Goal: Information Seeking & Learning: Learn about a topic

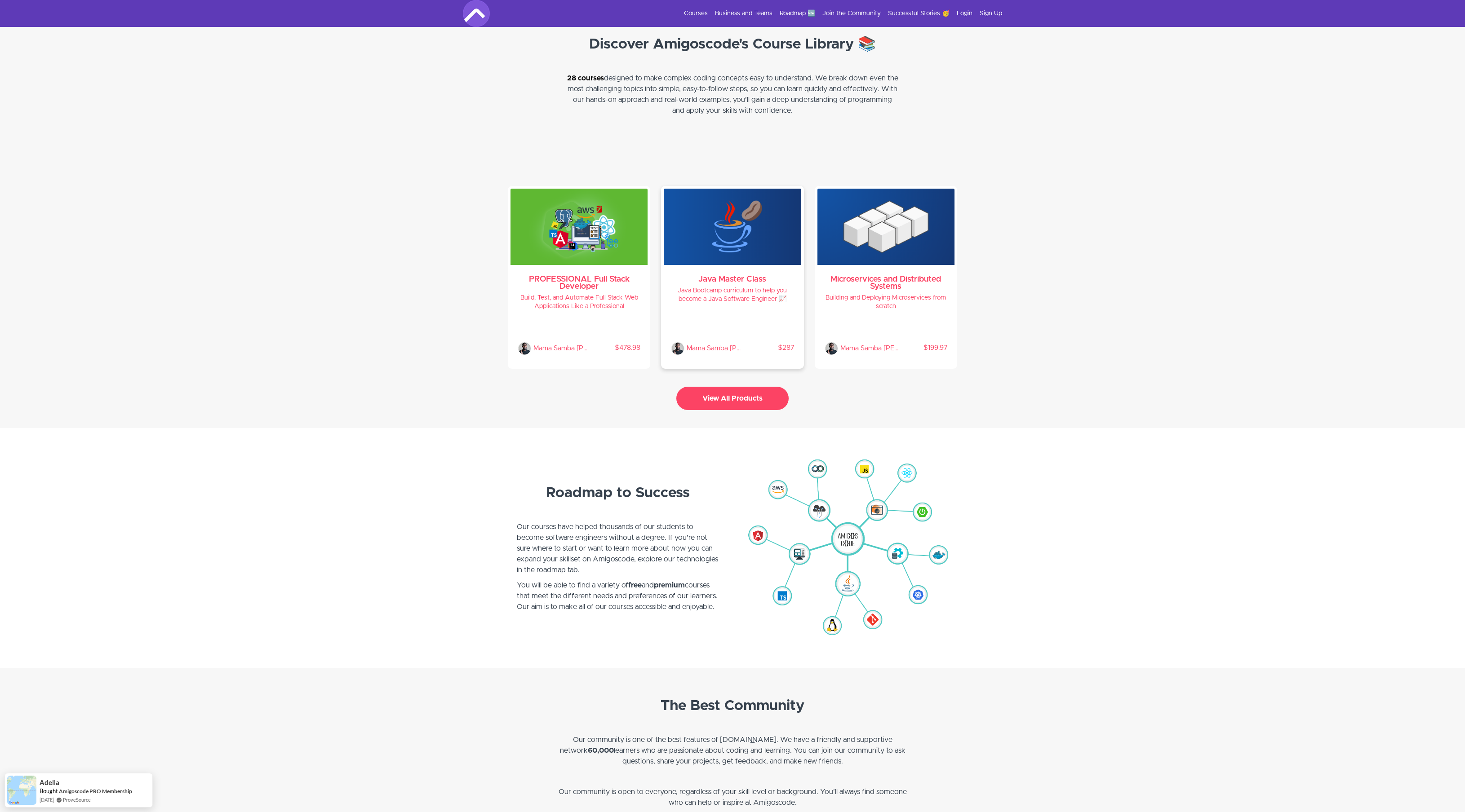
scroll to position [1785, 0]
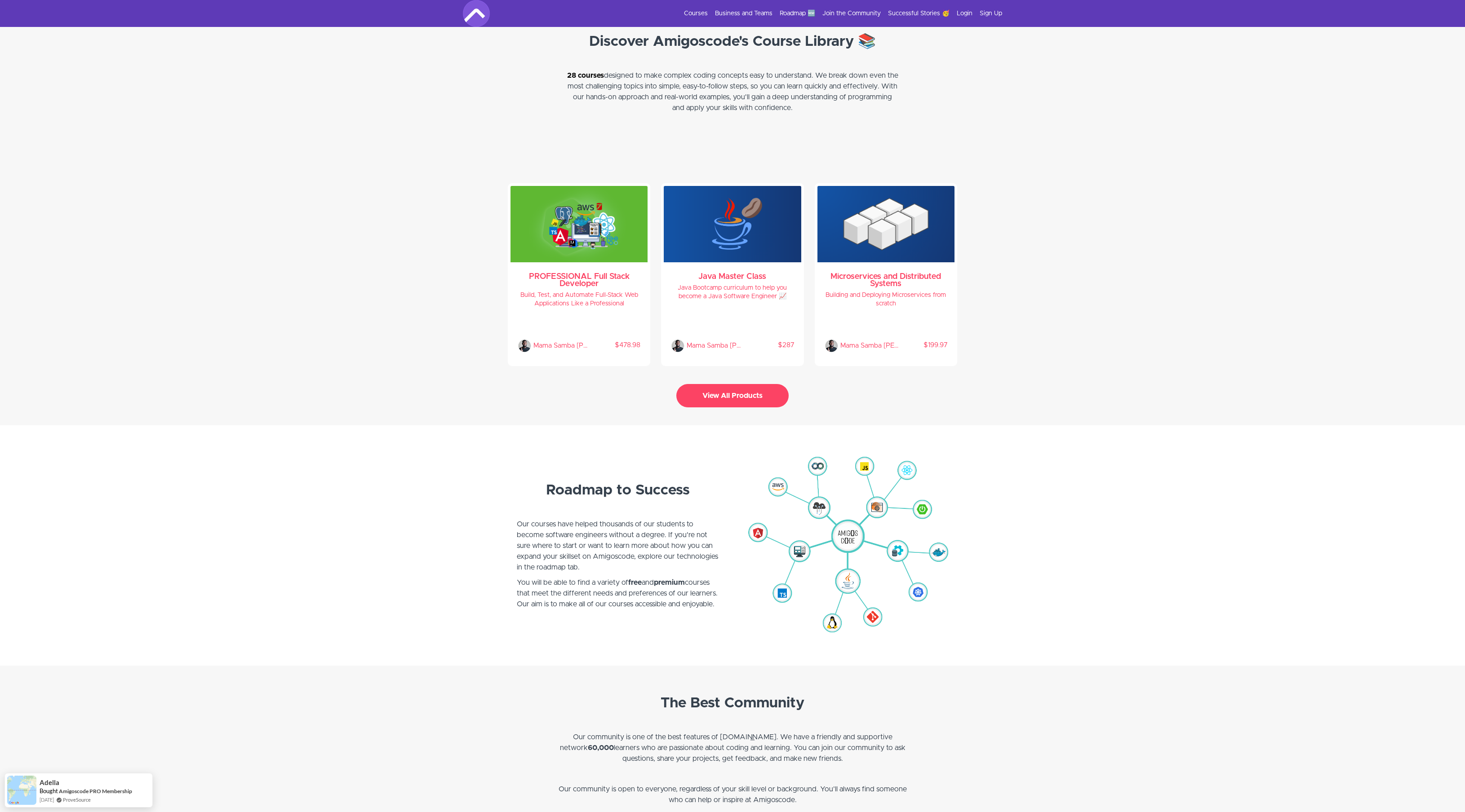
click at [741, 392] on button "View All Products" at bounding box center [732, 395] width 112 height 23
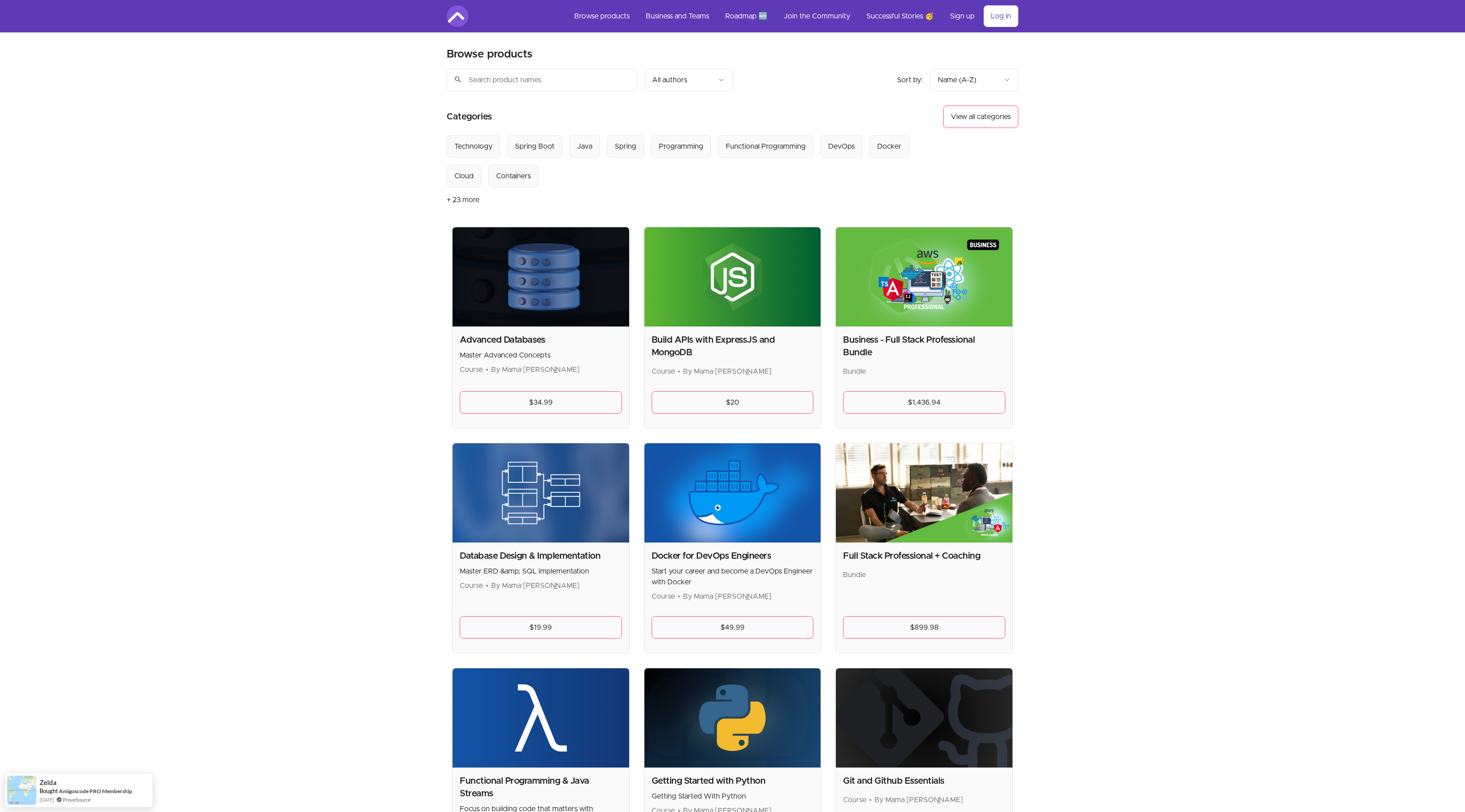
click at [472, 146] on div "Technology" at bounding box center [473, 146] width 38 height 11
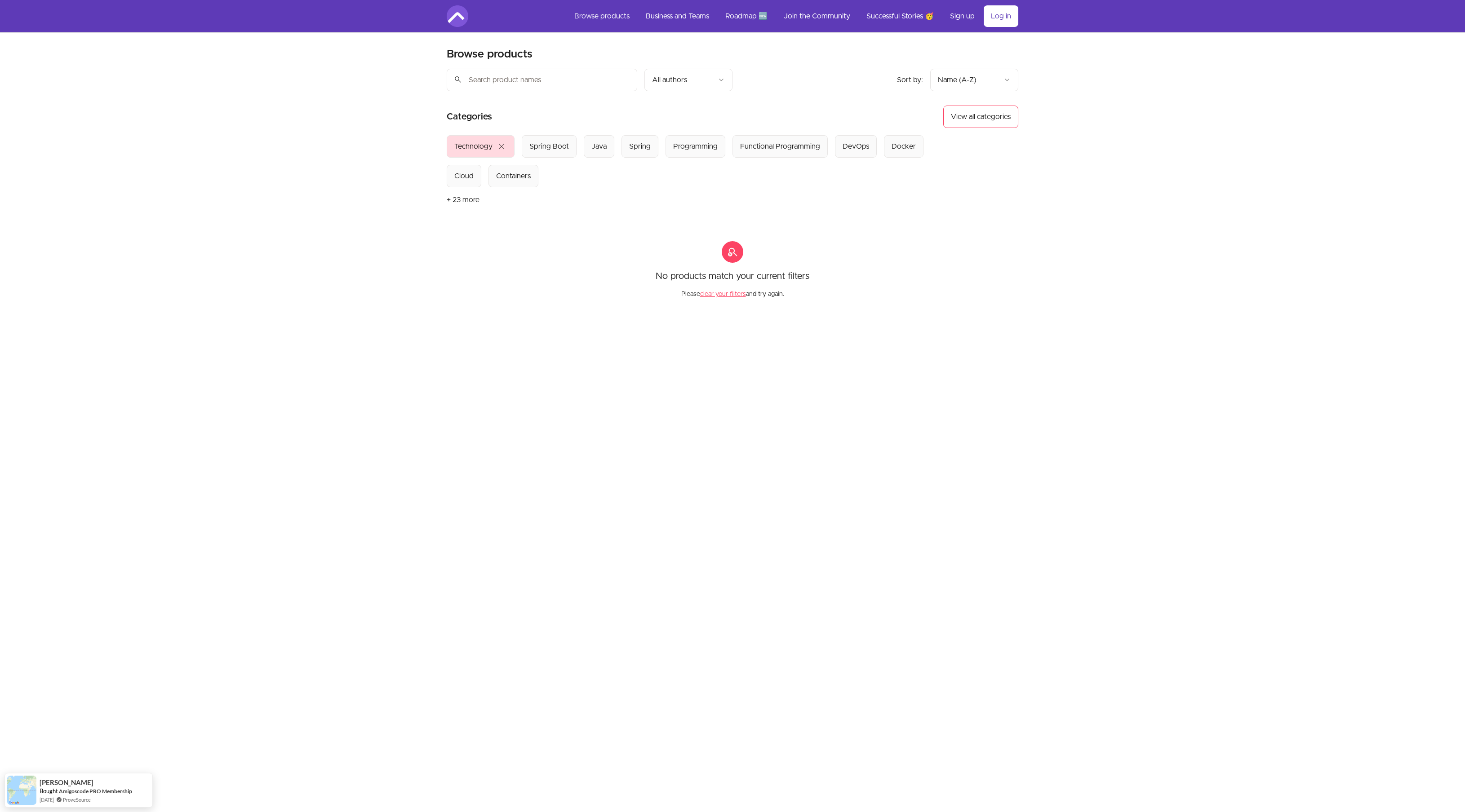
click at [503, 145] on span "close" at bounding box center [501, 146] width 11 height 11
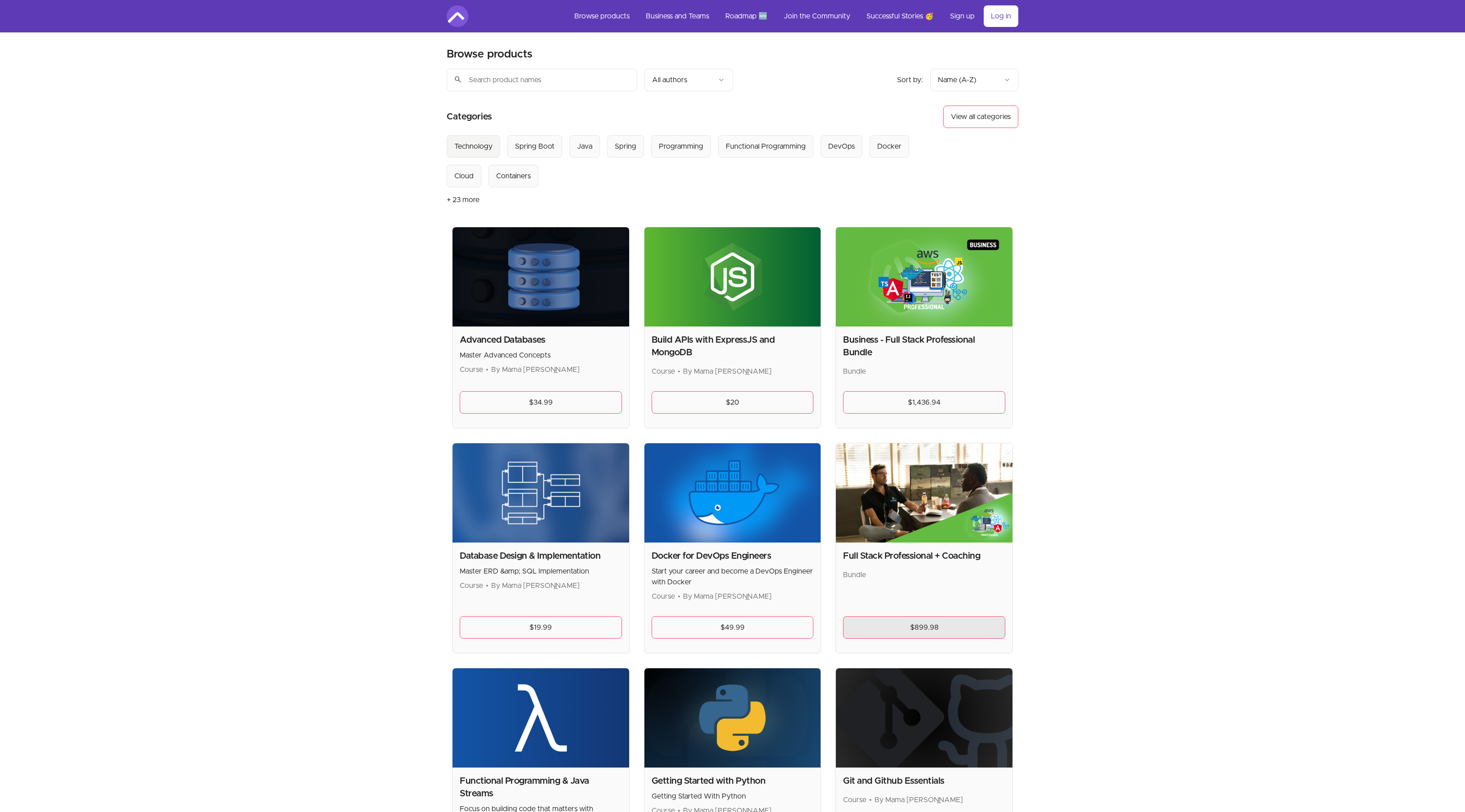
click at [952, 624] on link "$899.98" at bounding box center [924, 628] width 162 height 23
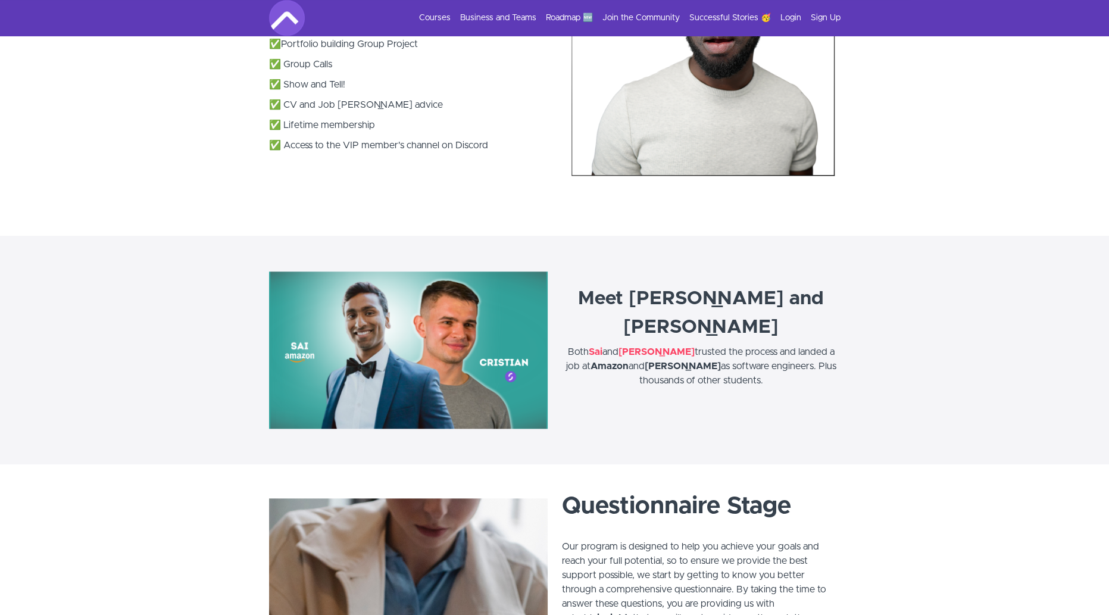
scroll to position [2039, 0]
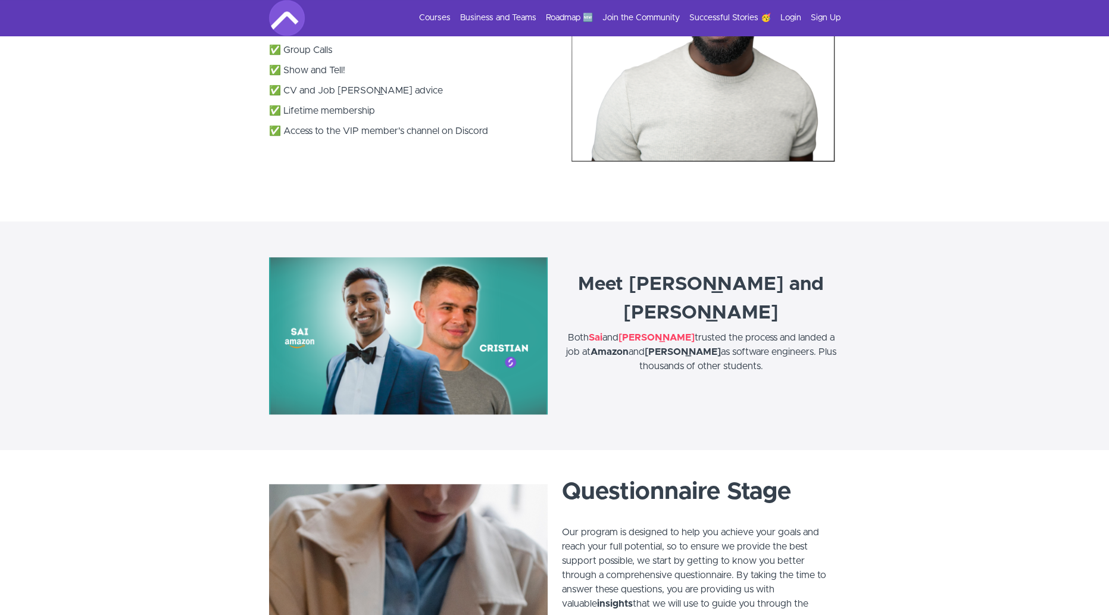
click at [601, 333] on strong "Sai" at bounding box center [596, 338] width 14 height 10
click at [639, 333] on strong "Cristian" at bounding box center [657, 338] width 76 height 10
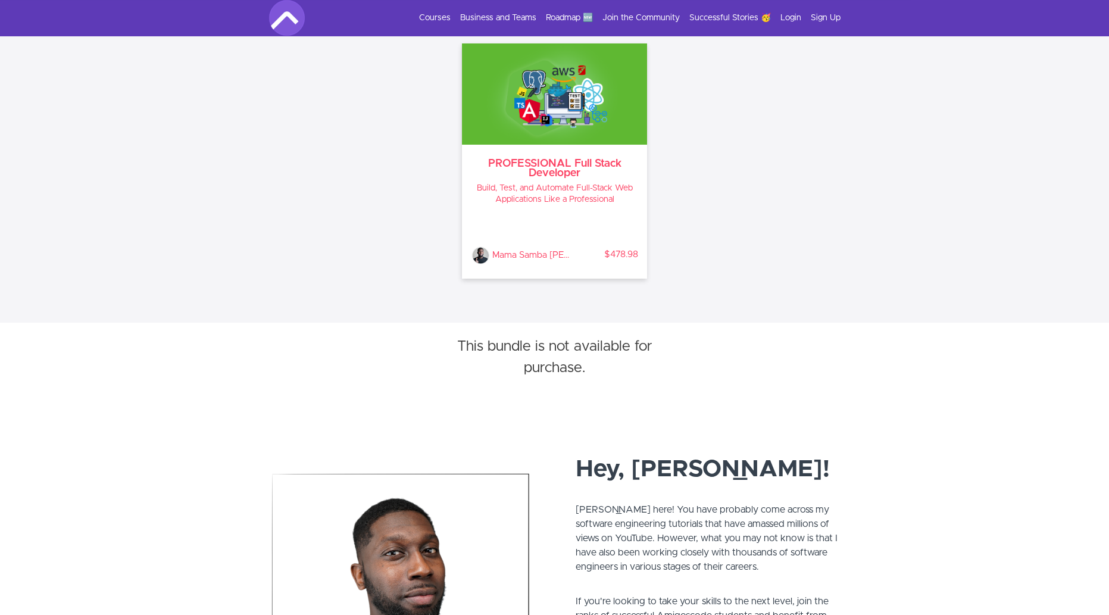
scroll to position [510, 0]
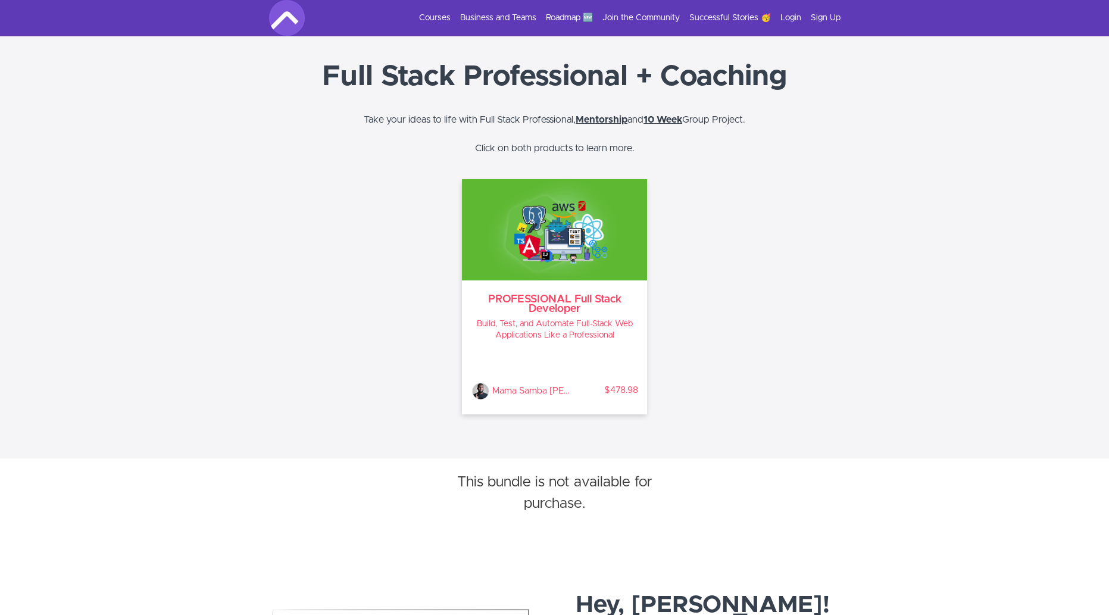
click at [555, 310] on h3 "PROFESSIONAL Full Stack Developer" at bounding box center [554, 304] width 167 height 19
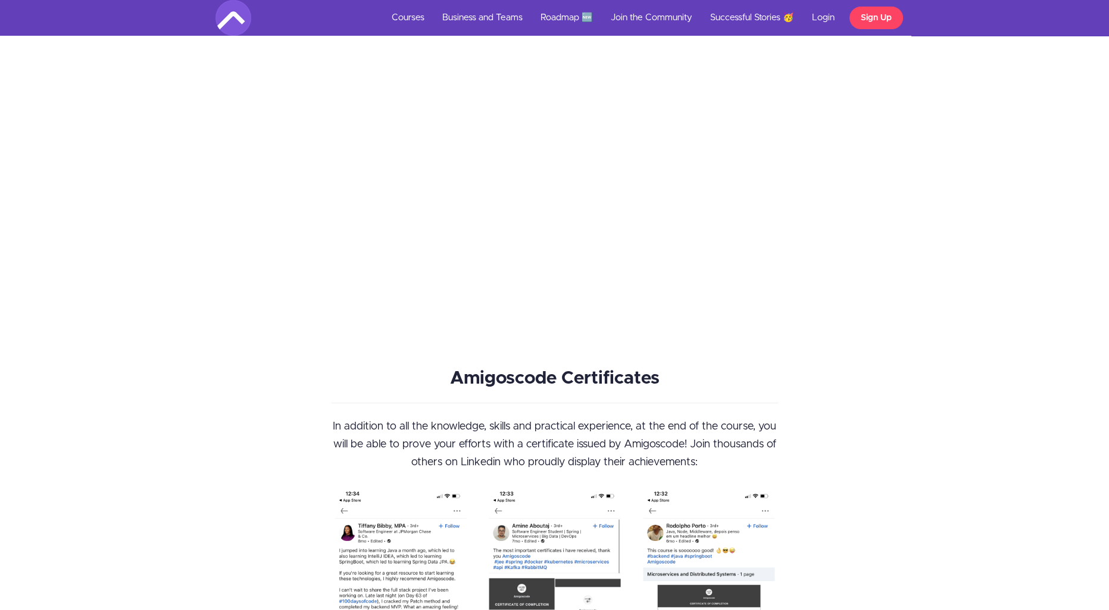
scroll to position [7960, 0]
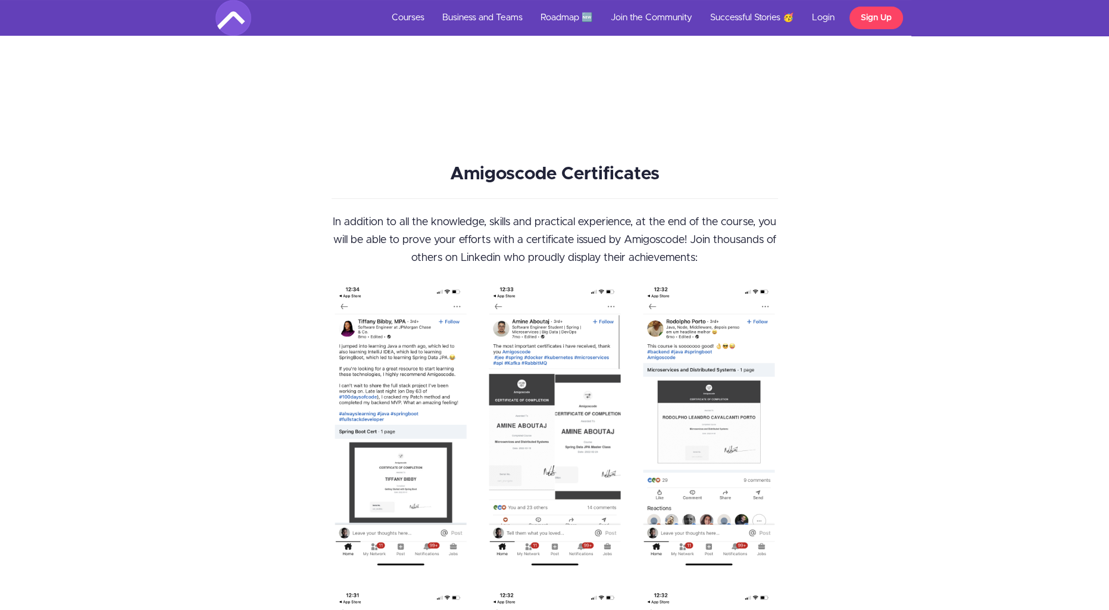
click at [152, 410] on div "Amigoscode Certificates In addition to all the knowledge, skills and practical …" at bounding box center [554, 526] width 1109 height 782
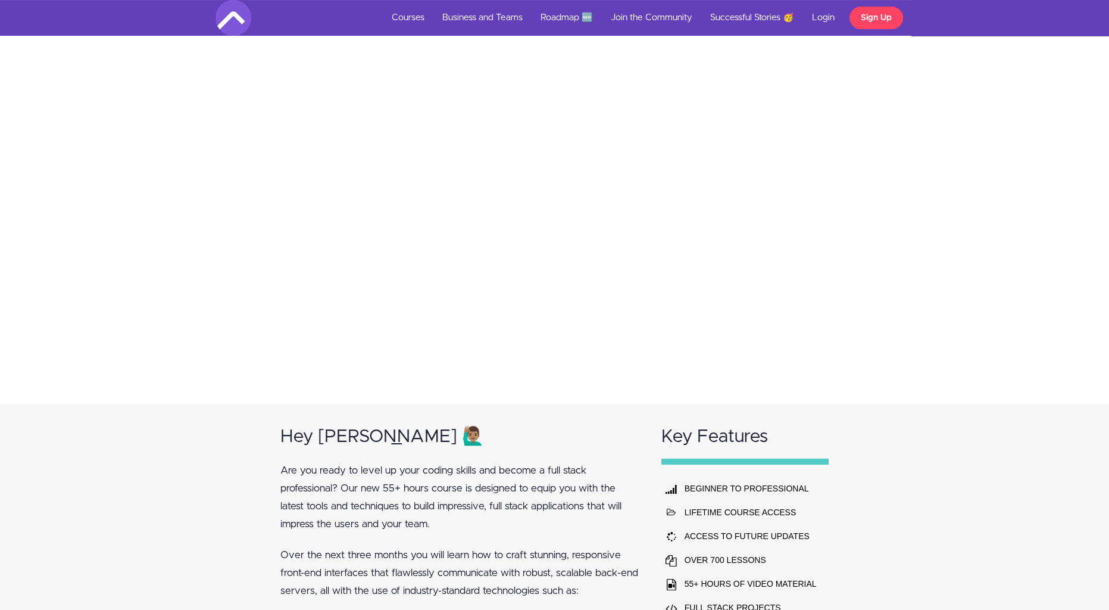
scroll to position [0, 0]
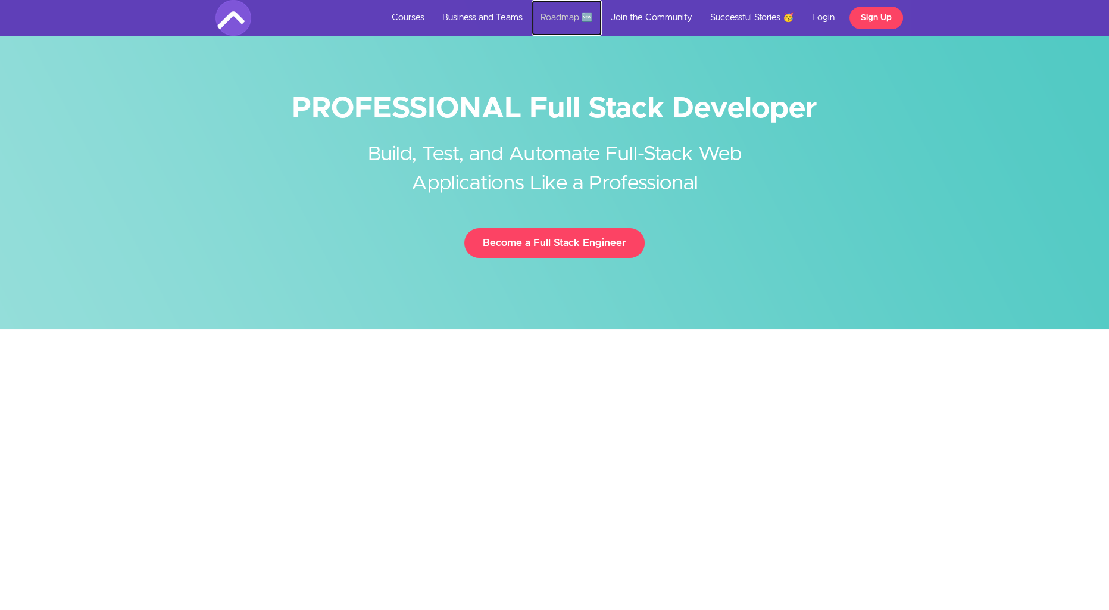
click at [562, 17] on link "Roadmap 🆕" at bounding box center [567, 18] width 70 height 36
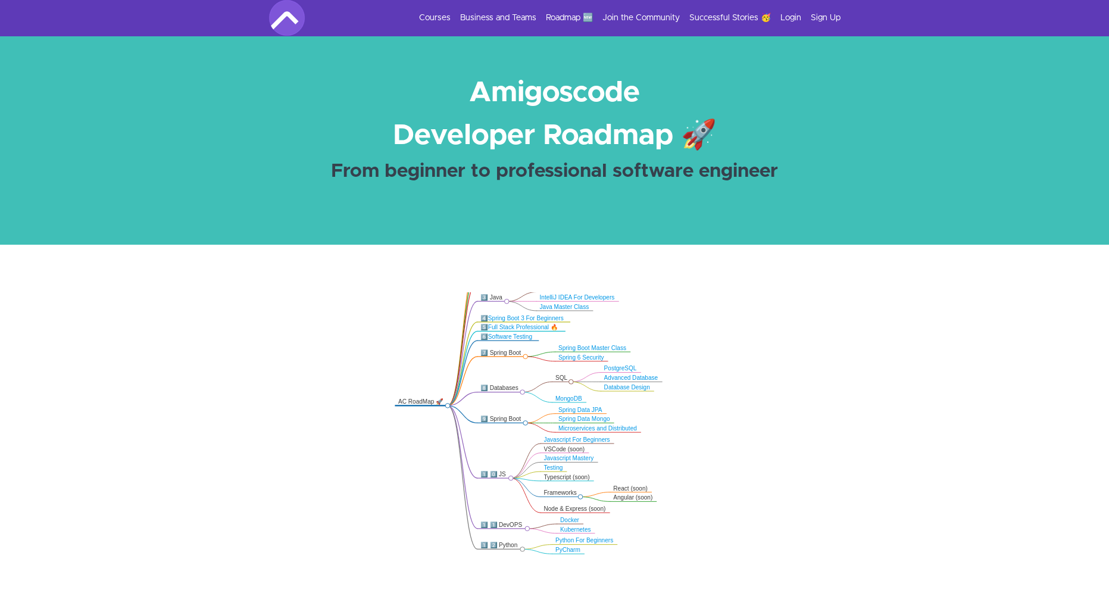
drag, startPoint x: 643, startPoint y: 479, endPoint x: 642, endPoint y: 427, distance: 51.8
click at [642, 427] on icon ".markmap{font:300 16px/20px sans-serif}.markmap-link{fill:none}.markmap-node>ci…" at bounding box center [554, 476] width 1109 height 369
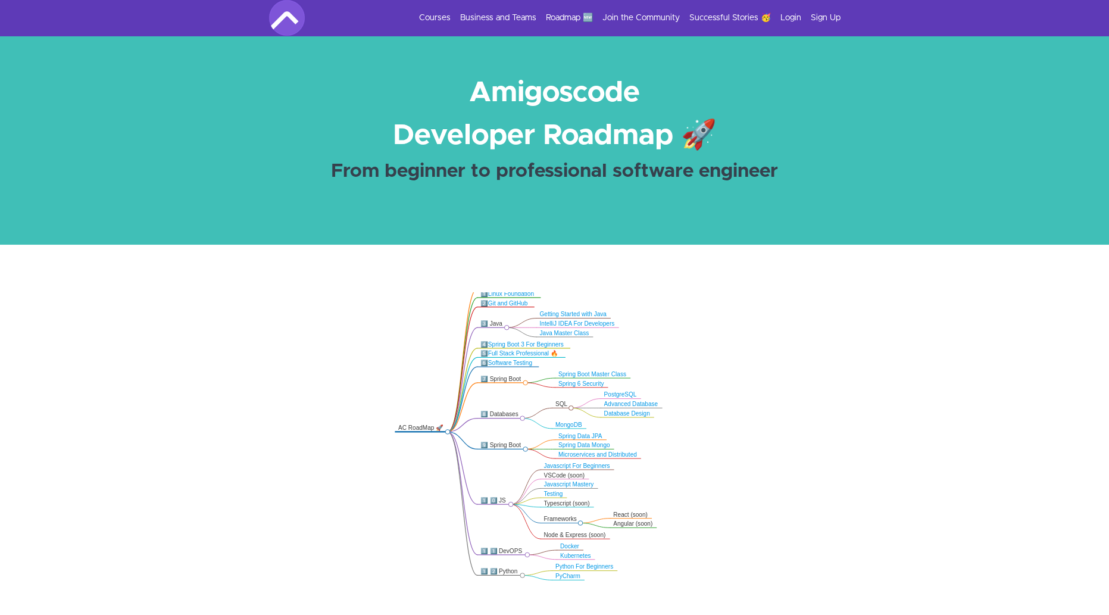
drag, startPoint x: 679, startPoint y: 429, endPoint x: 679, endPoint y: 463, distance: 33.9
click at [679, 463] on icon ".markmap{font:300 16px/20px sans-serif}.markmap-link{fill:none}.markmap-node>ci…" at bounding box center [554, 476] width 1109 height 369
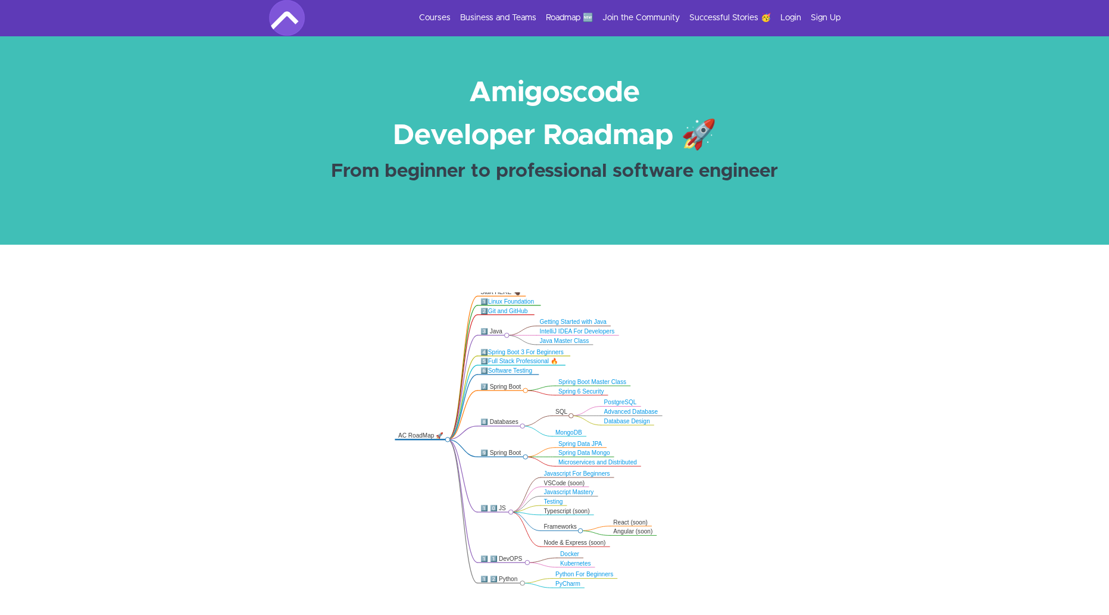
click at [719, 174] on strong "From beginner to professional software engineer" at bounding box center [554, 171] width 447 height 19
click at [437, 17] on link "Courses" at bounding box center [435, 18] width 32 height 12
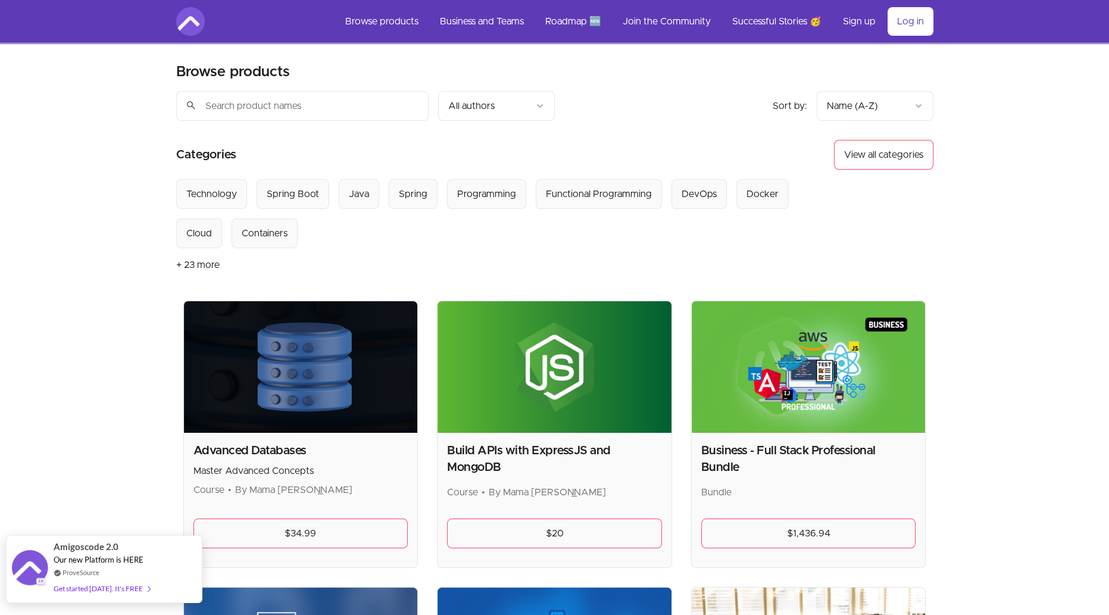
click at [90, 592] on div "Get started today. It's FREE" at bounding box center [102, 589] width 96 height 14
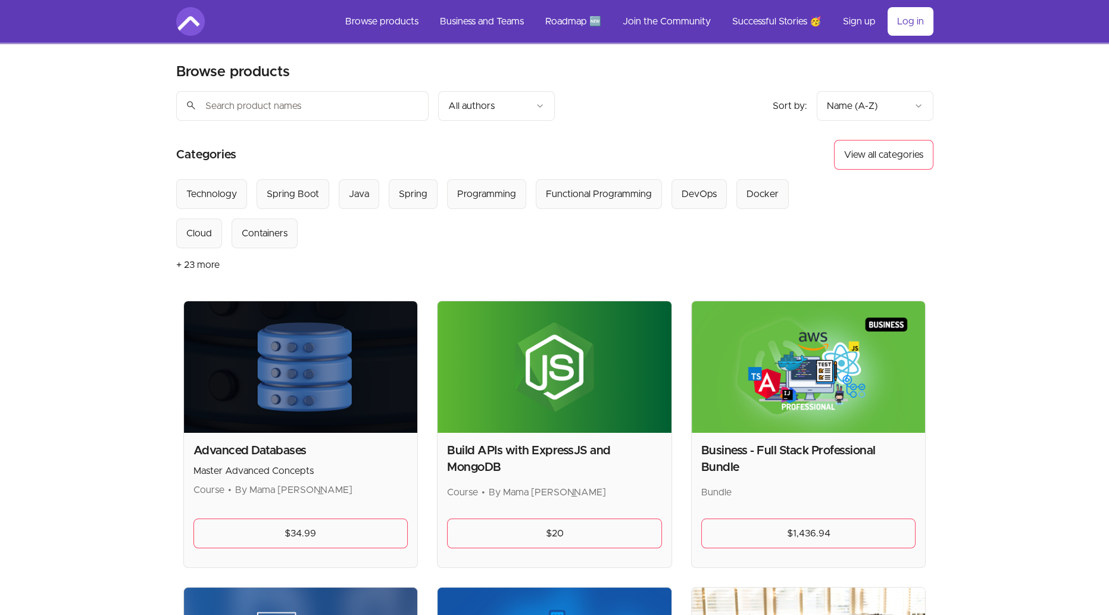
click at [178, 21] on img at bounding box center [190, 21] width 29 height 29
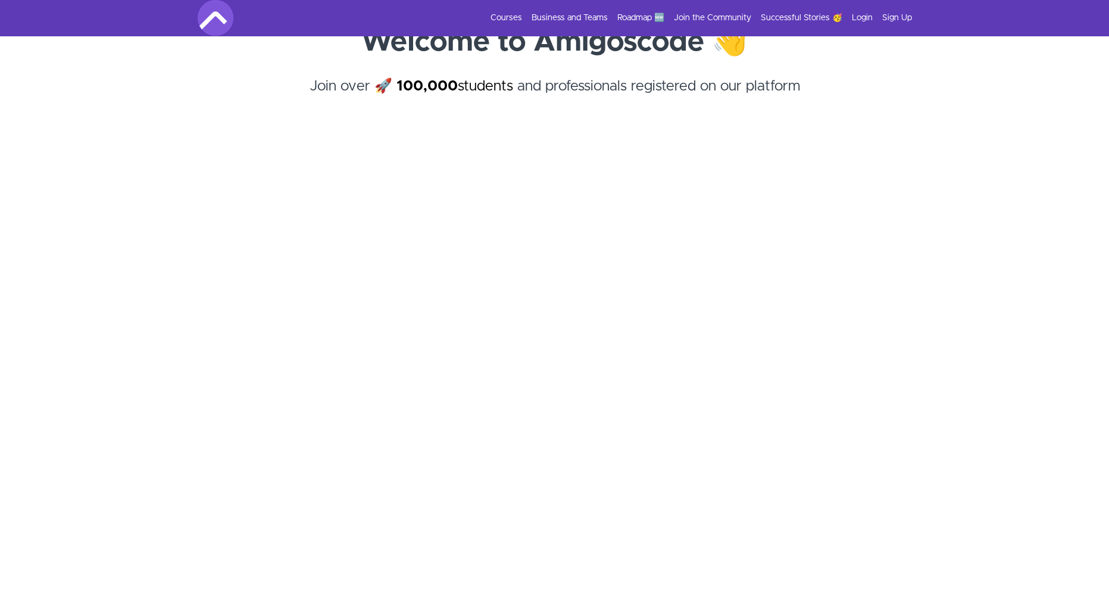
scroll to position [89, 0]
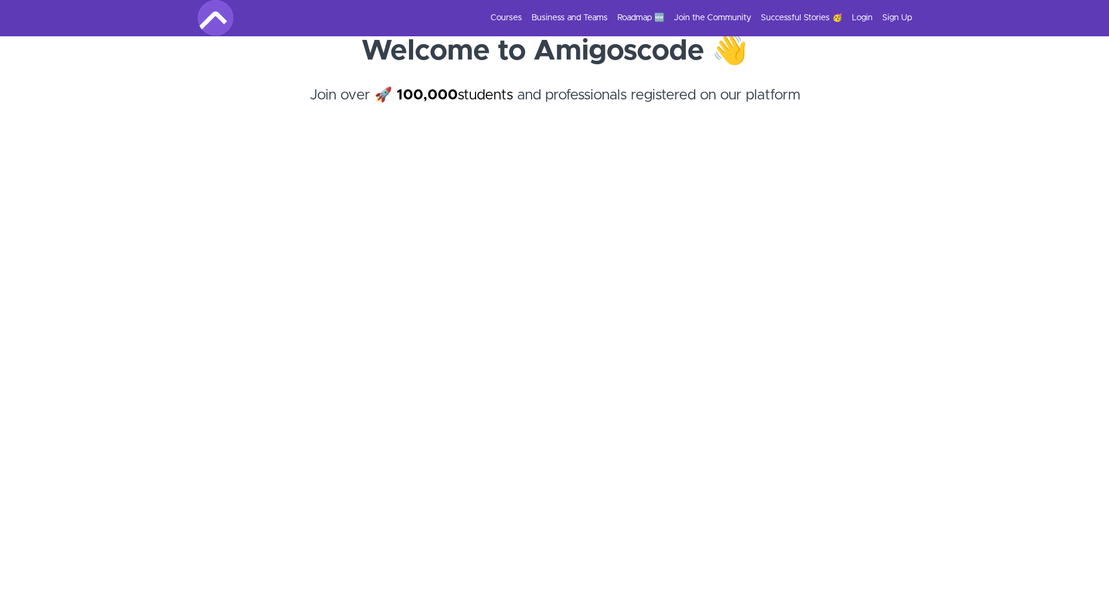
click at [146, 346] on section "Welcome to Amigoscode 👋 Join over 🚀 100,000 students and professionals register…" at bounding box center [554, 300] width 1109 height 588
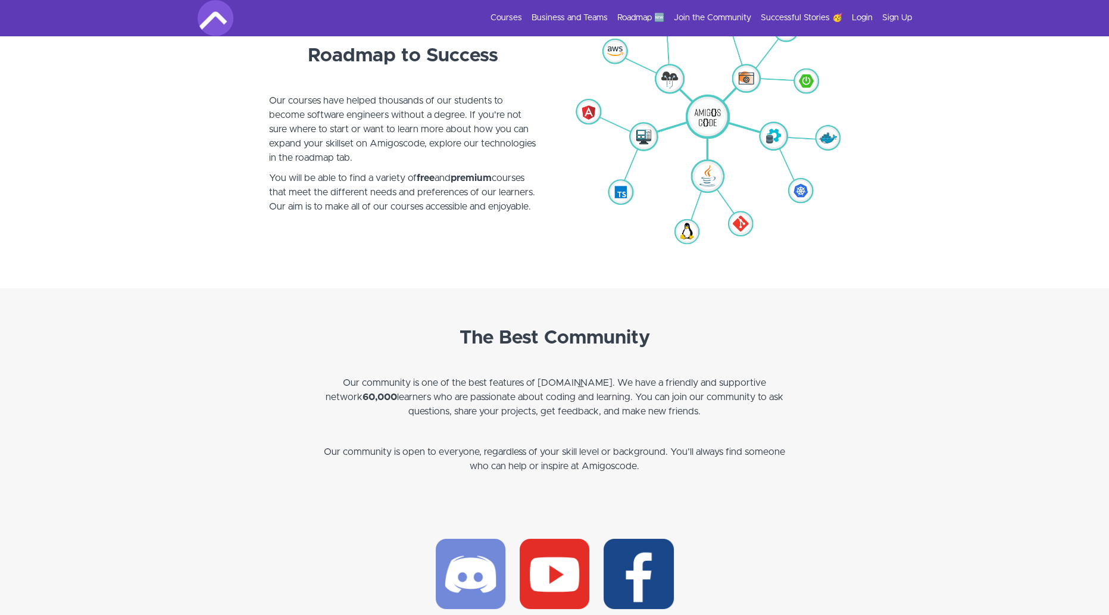
scroll to position [3027, 0]
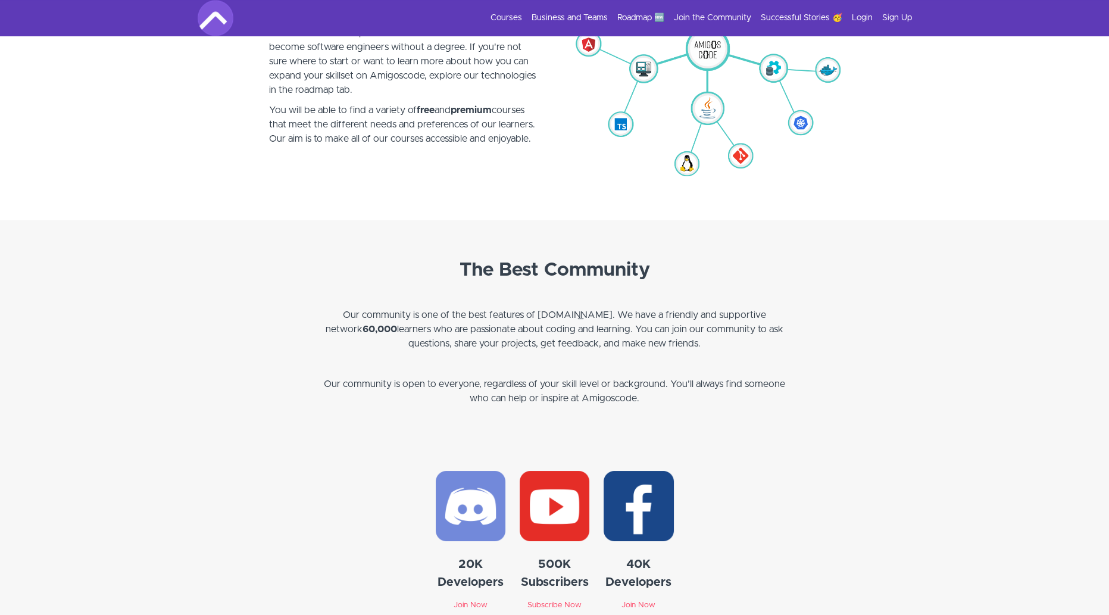
click at [558, 510] on img at bounding box center [555, 506] width 70 height 70
